Goal: Check status: Check status

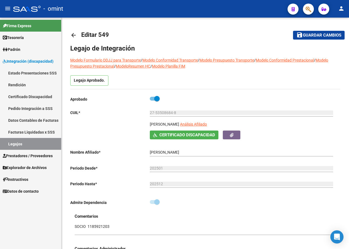
scroll to position [60, 0]
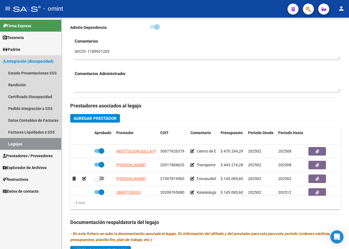
click at [42, 63] on span "Integración (discapacidad)" at bounding box center [28, 61] width 51 height 6
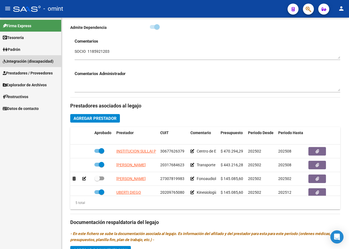
click at [42, 63] on span "Integración (discapacidad)" at bounding box center [28, 61] width 51 height 6
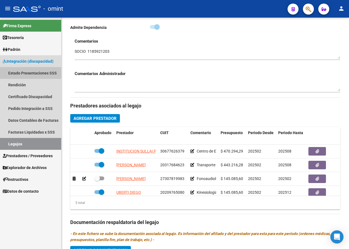
click at [35, 72] on link "Estado Presentaciones SSS" at bounding box center [30, 73] width 61 height 12
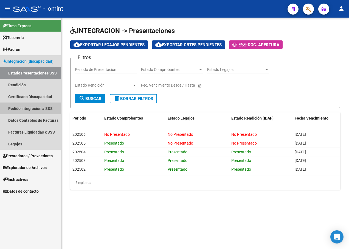
click at [46, 106] on link "Pedido Integración a SSS" at bounding box center [30, 108] width 61 height 12
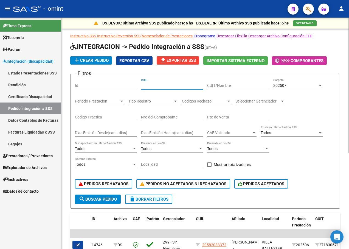
click at [155, 86] on input "CUIL" at bounding box center [172, 85] width 62 height 5
click at [35, 133] on link "Facturas Liquidadas x SSS" at bounding box center [30, 132] width 61 height 12
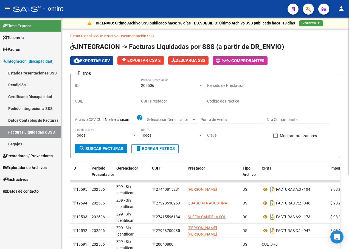
click at [112, 103] on input "CUIL" at bounding box center [106, 101] width 62 height 5
paste input "20-53263206-5"
type input "20-53263206-5"
click at [199, 85] on div at bounding box center [200, 85] width 3 height 1
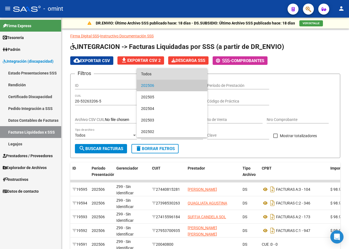
click at [197, 78] on span "Todos" at bounding box center [172, 74] width 62 height 12
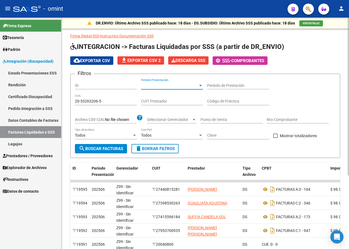
click at [106, 148] on span "search Buscar Facturas" at bounding box center [101, 148] width 44 height 5
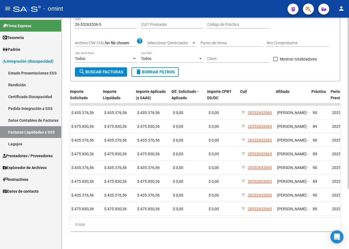
scroll to position [0, 347]
